Goal: Transaction & Acquisition: Purchase product/service

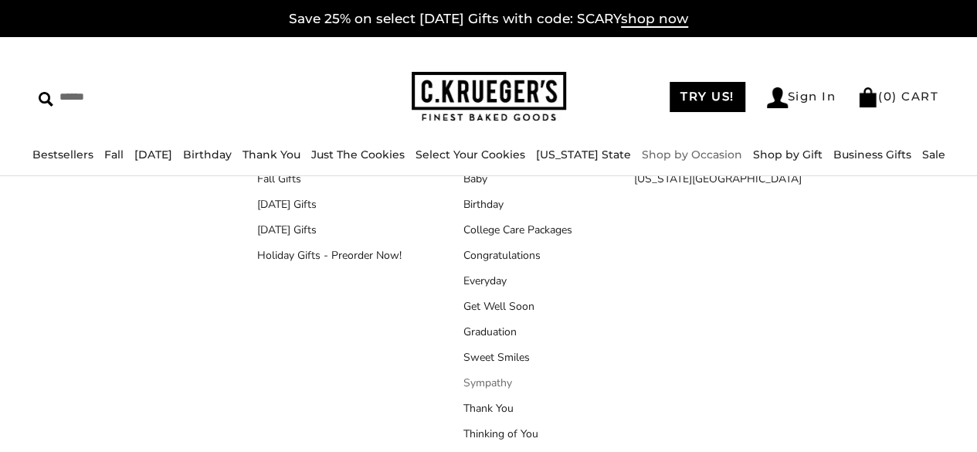
click at [503, 376] on link "Sympathy" at bounding box center [518, 383] width 109 height 16
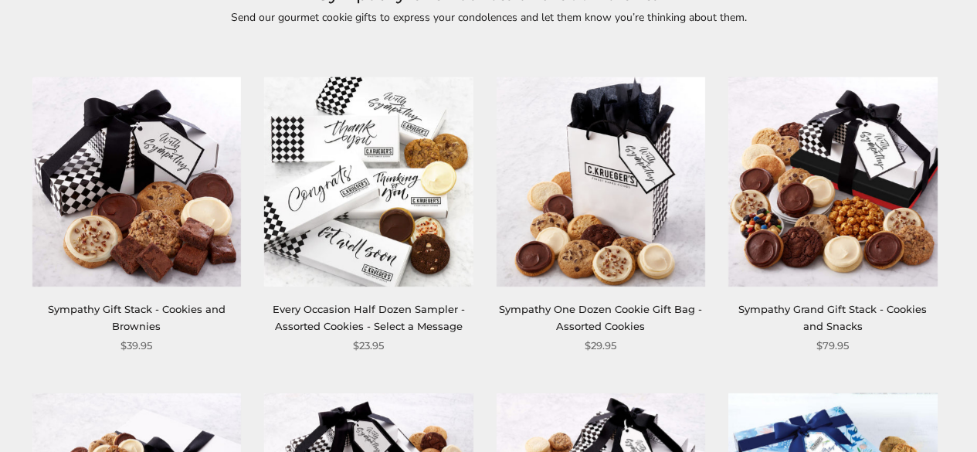
scroll to position [243, 0]
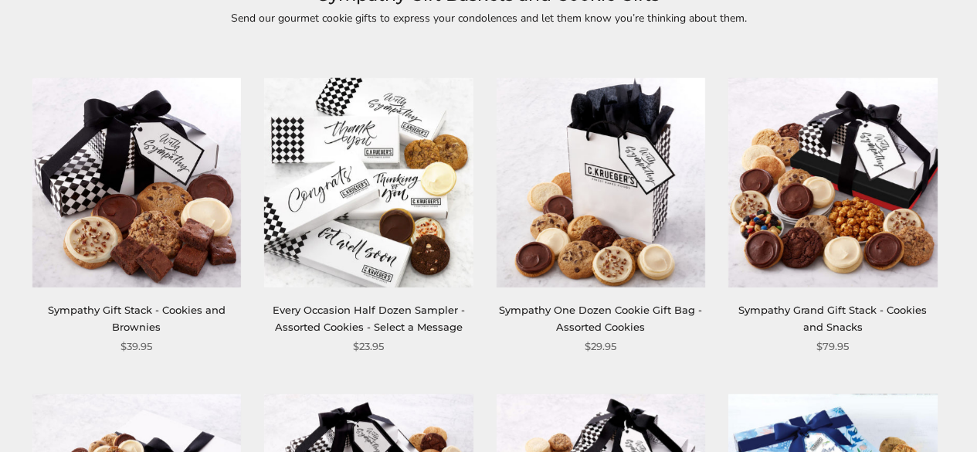
click at [171, 199] on img at bounding box center [136, 182] width 209 height 209
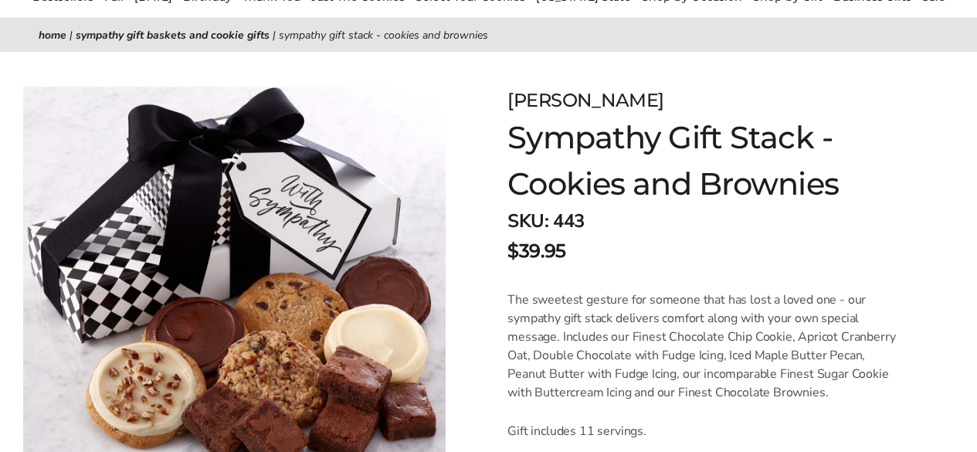
scroll to position [195, 0]
